Goal: Find contact information: Find contact information

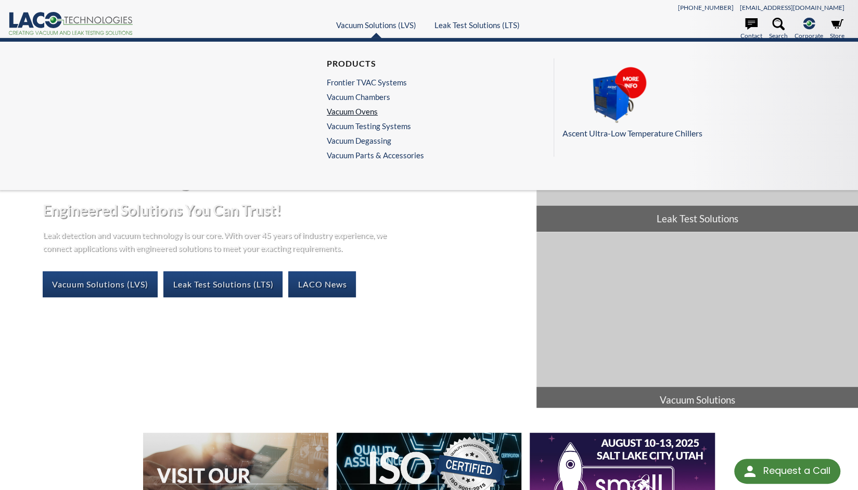
click at [359, 110] on link "Vacuum Ovens" at bounding box center [373, 111] width 92 height 9
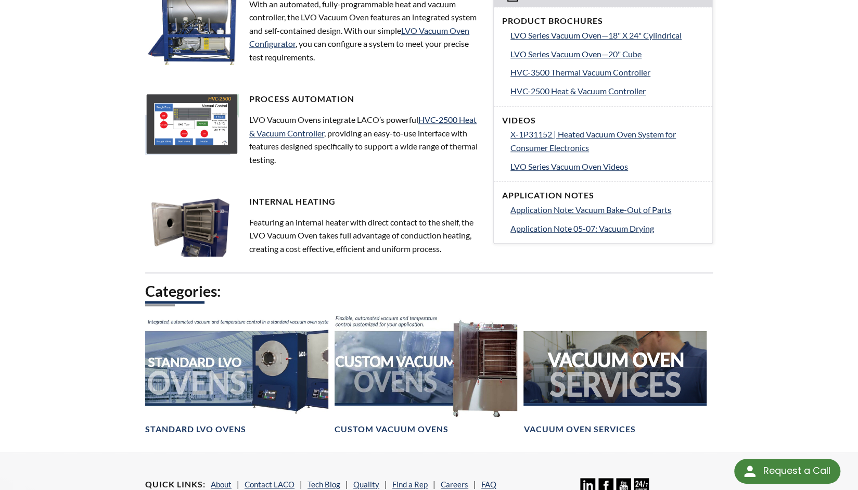
scroll to position [468, 0]
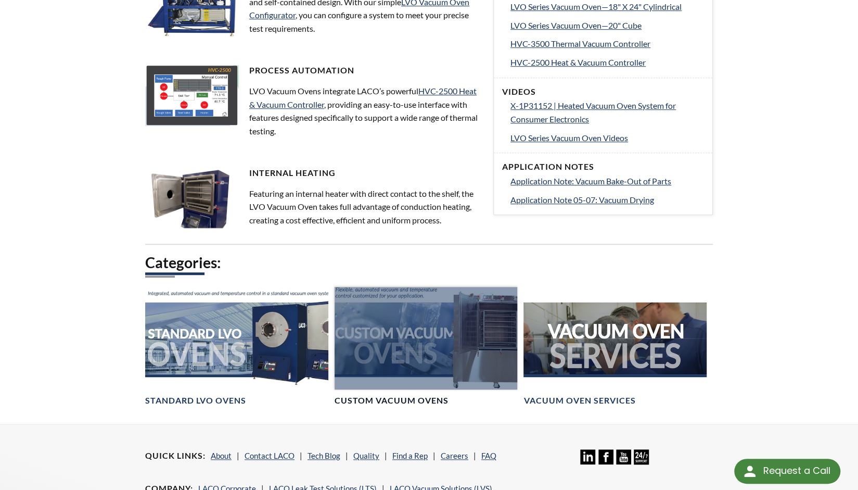
click at [425, 347] on div at bounding box center [426, 338] width 183 height 103
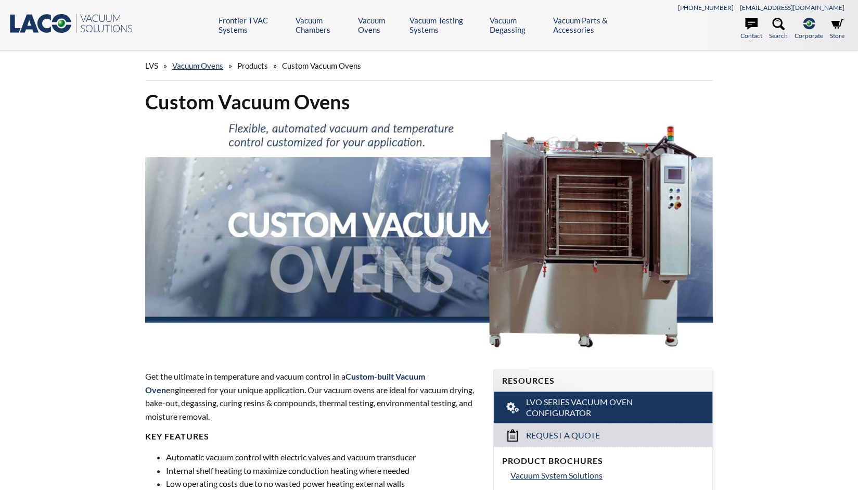
select select "Language Translate Widget"
click at [753, 27] on icon at bounding box center [751, 23] width 12 height 11
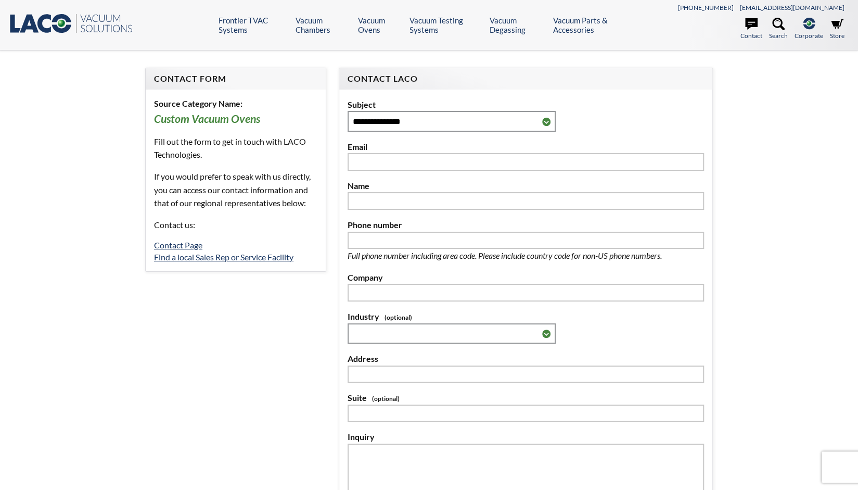
select select "Language Translate Widget"
click at [262, 254] on link "Find a local Sales Rep or Service Facility" at bounding box center [224, 257] width 140 height 10
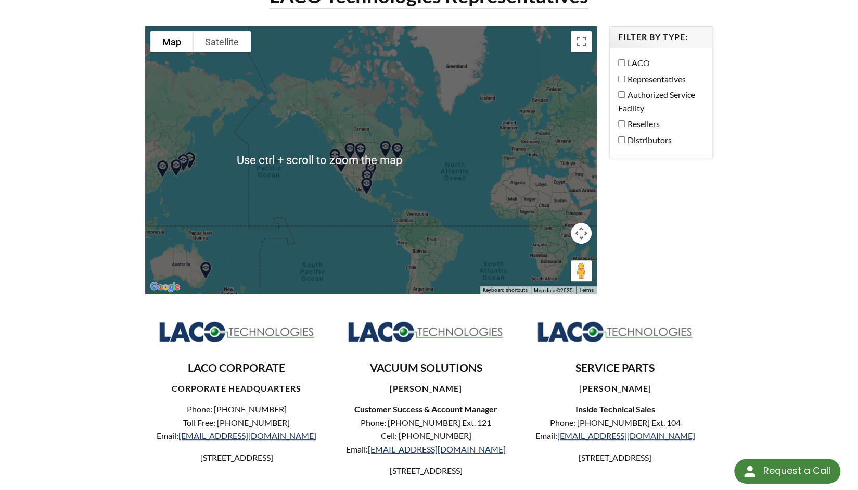
scroll to position [104, 0]
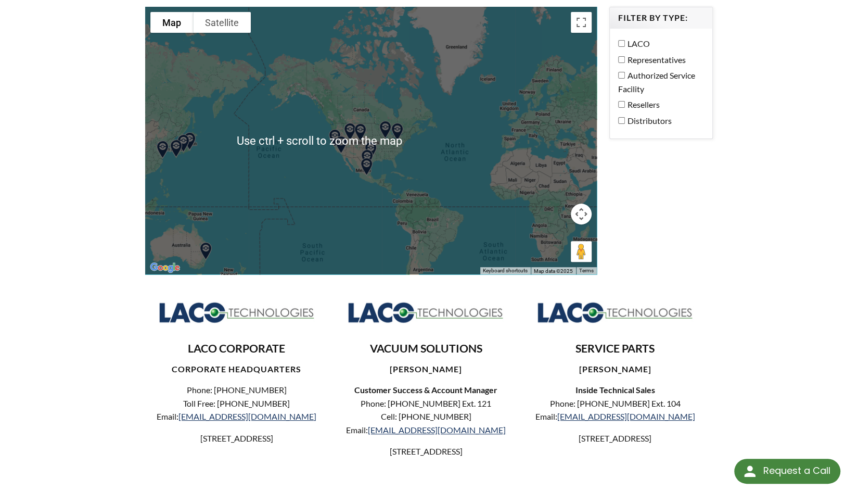
click at [386, 164] on div at bounding box center [371, 140] width 452 height 267
click at [401, 163] on div at bounding box center [371, 140] width 452 height 267
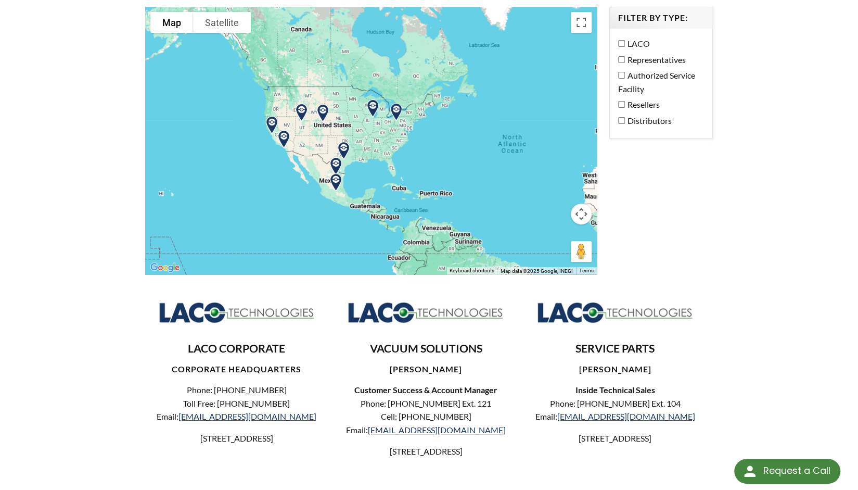
click at [353, 161] on img at bounding box center [344, 150] width 27 height 27
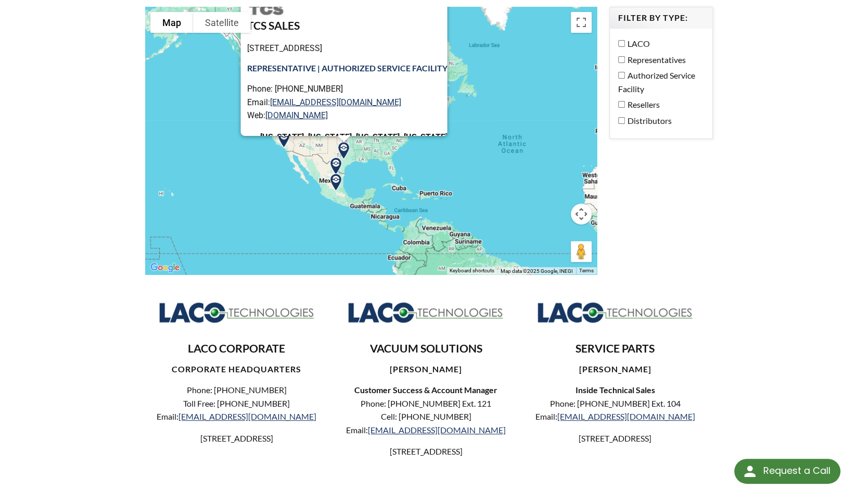
click at [353, 161] on img at bounding box center [344, 150] width 27 height 27
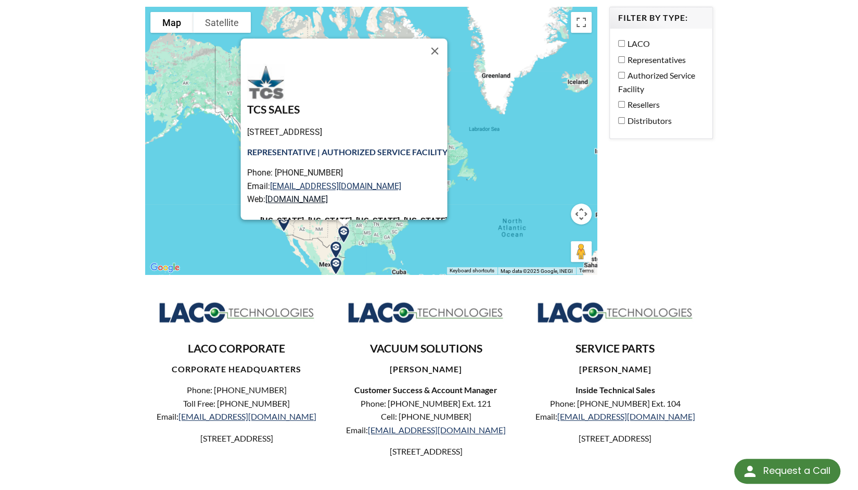
click at [292, 200] on link "www.tcs-sales.net" at bounding box center [296, 199] width 62 height 10
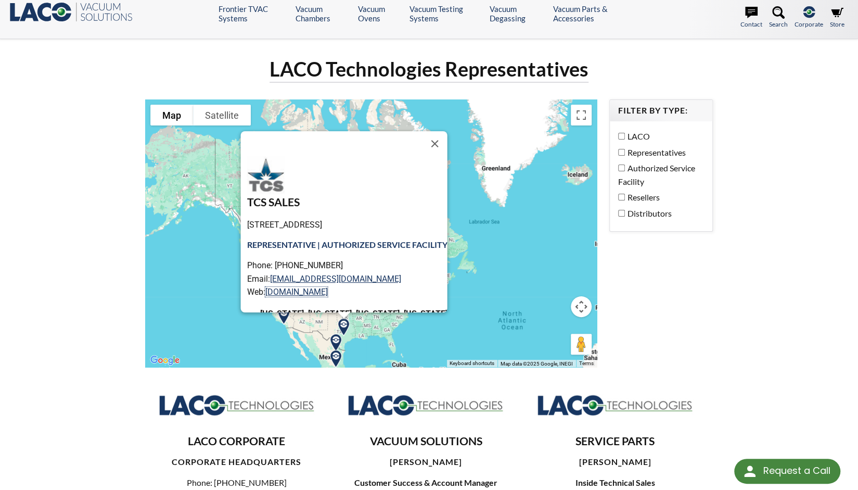
scroll to position [0, 0]
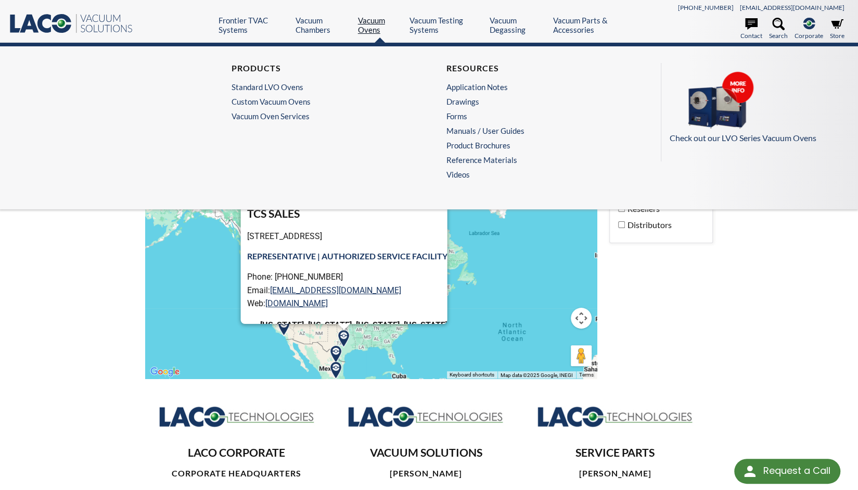
click at [371, 27] on link "Vacuum Ovens" at bounding box center [380, 25] width 44 height 19
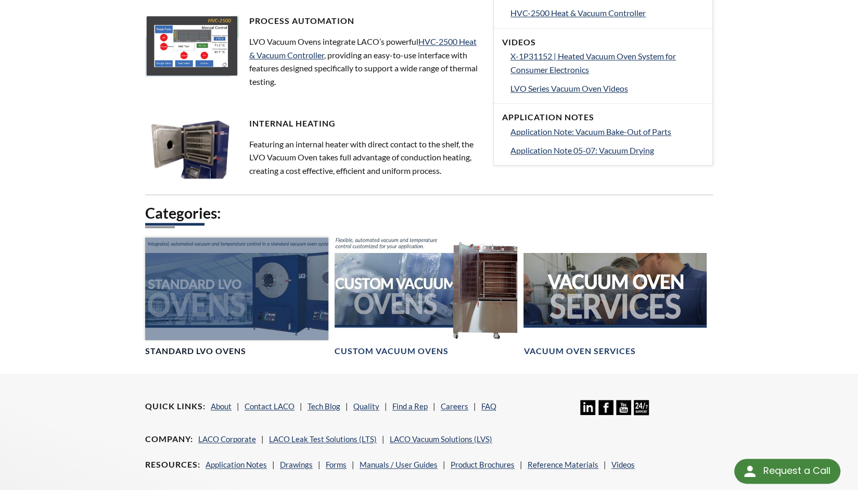
scroll to position [521, 0]
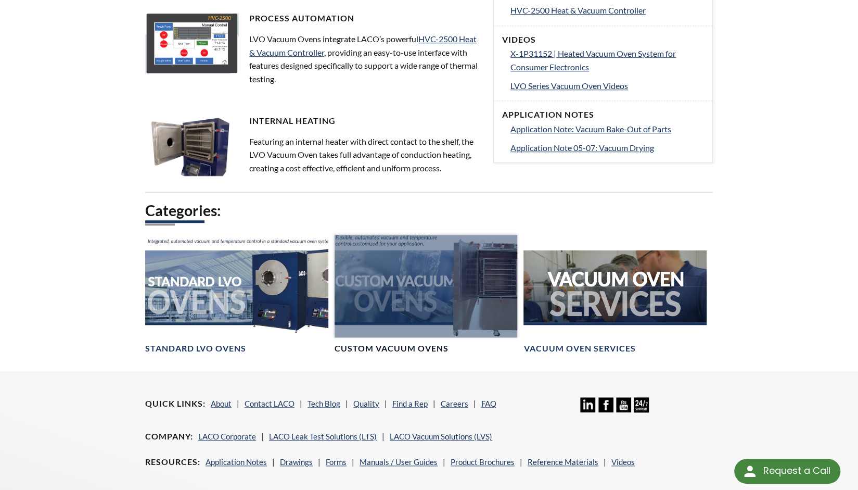
click at [384, 268] on div at bounding box center [426, 286] width 183 height 103
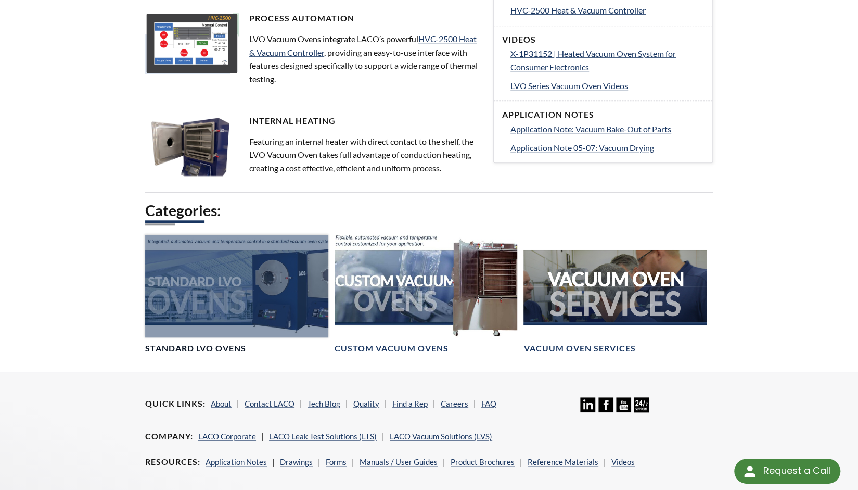
click at [259, 270] on div at bounding box center [236, 286] width 183 height 103
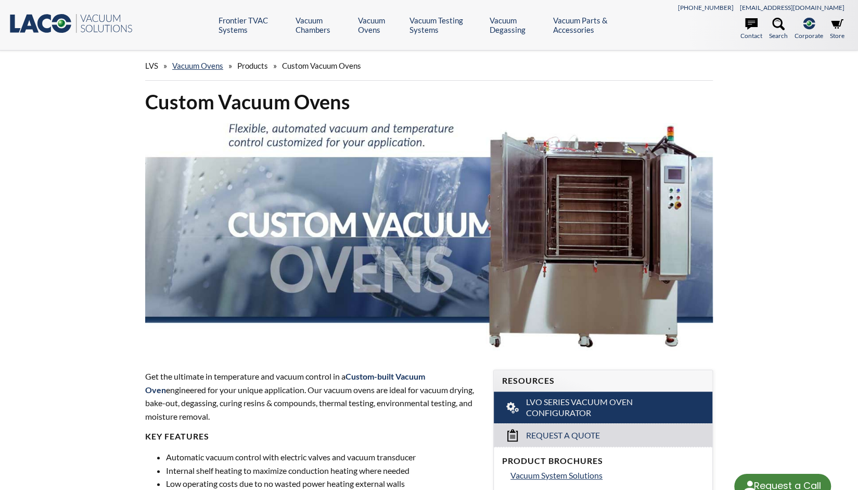
select select "Language Translate Widget"
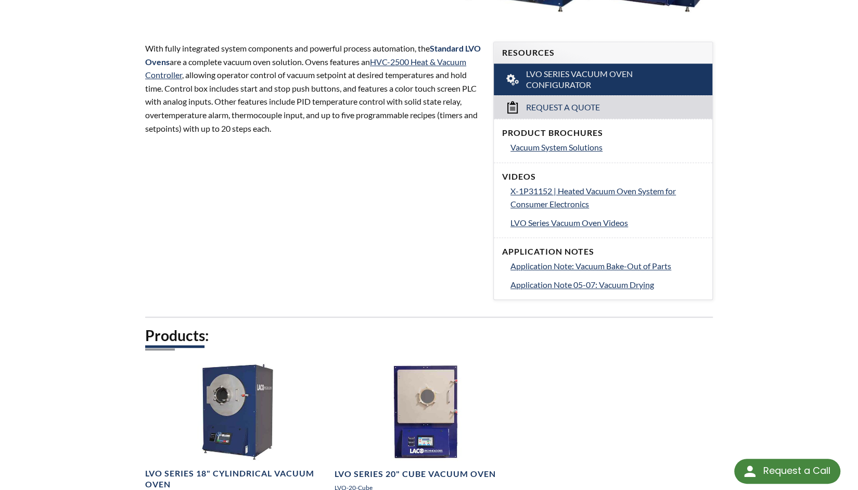
scroll to position [364, 0]
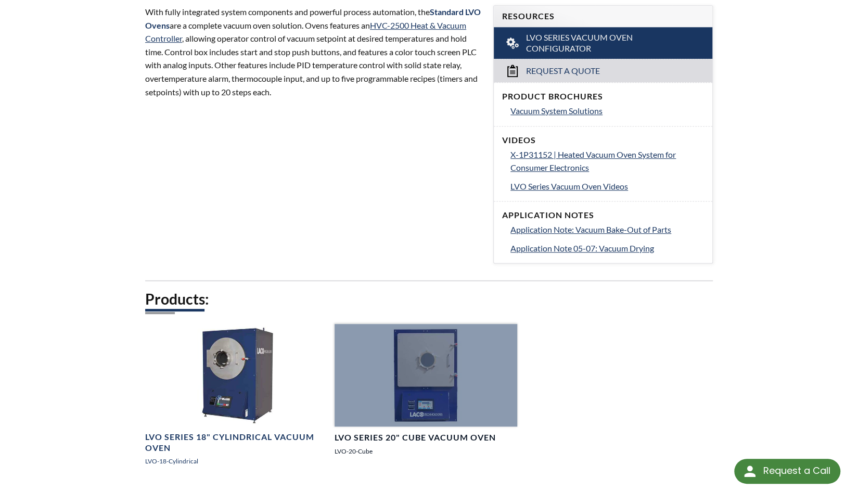
click at [413, 351] on div at bounding box center [426, 375] width 183 height 103
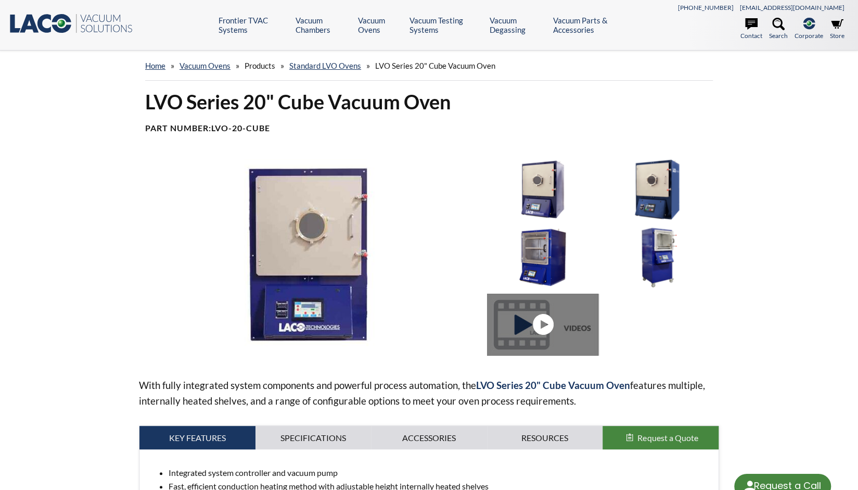
select select "Language Translate Widget"
